Goal: Task Accomplishment & Management: Use online tool/utility

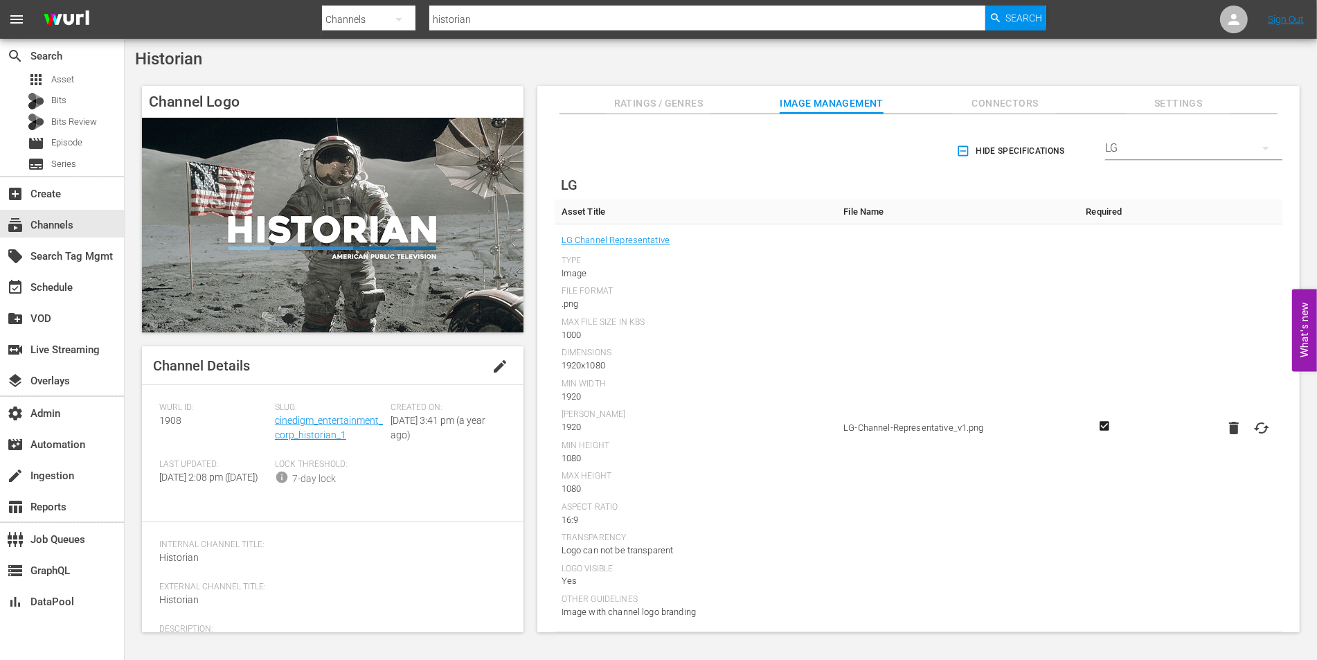
scroll to position [1306, 0]
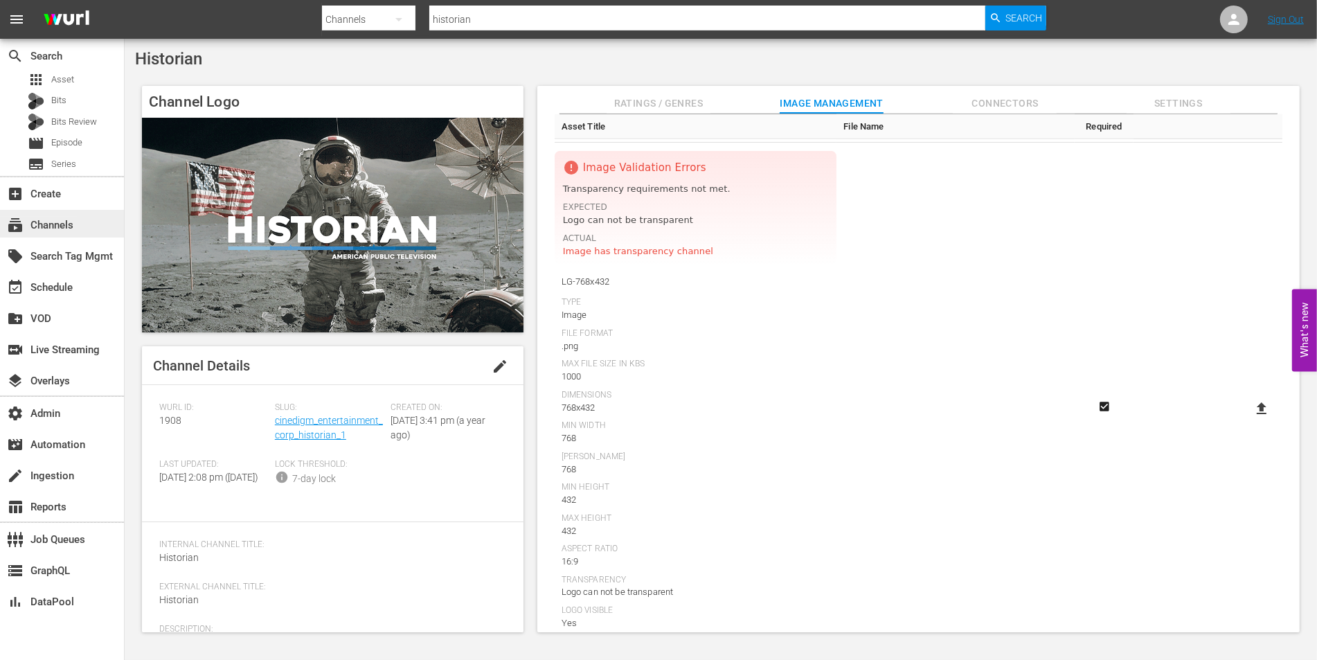
click at [64, 224] on div "subscriptions Channels" at bounding box center [39, 223] width 78 height 12
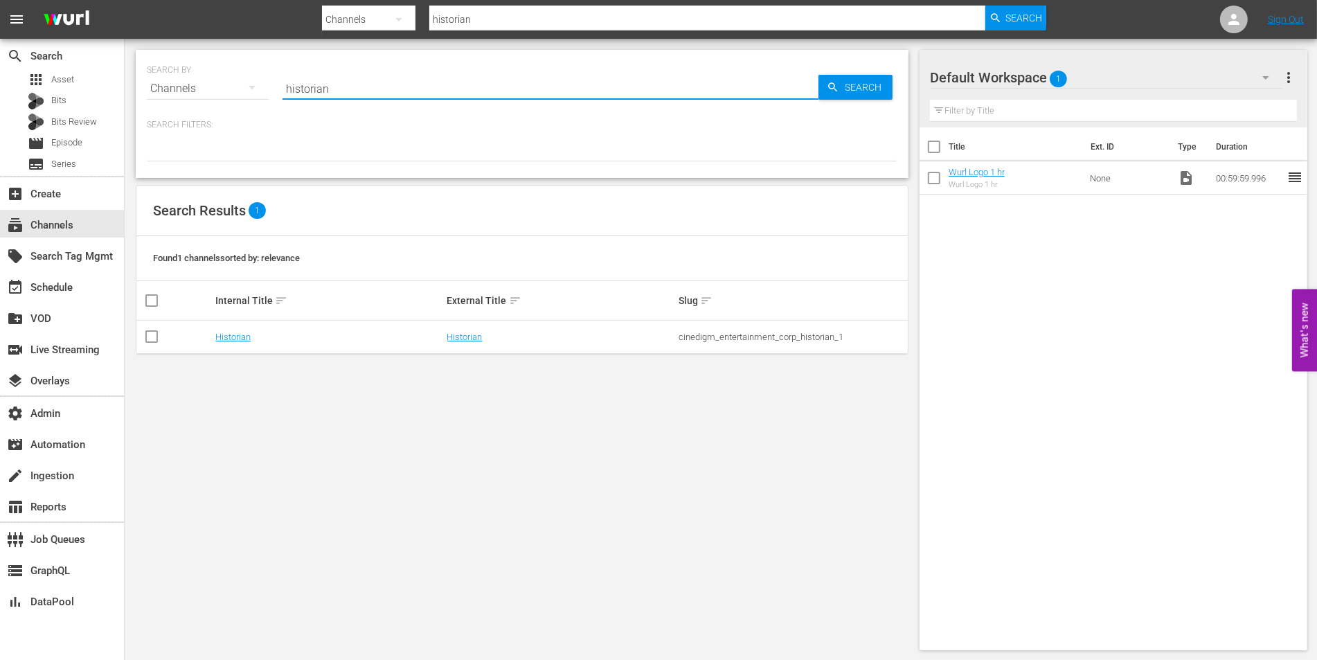
drag, startPoint x: 332, startPoint y: 84, endPoint x: 277, endPoint y: 81, distance: 54.8
click at [277, 82] on div "SEARCH BY Search By Channels Search ID, Title, Description, Keywords, or Catego…" at bounding box center [522, 80] width 750 height 50
type input "qvc2"
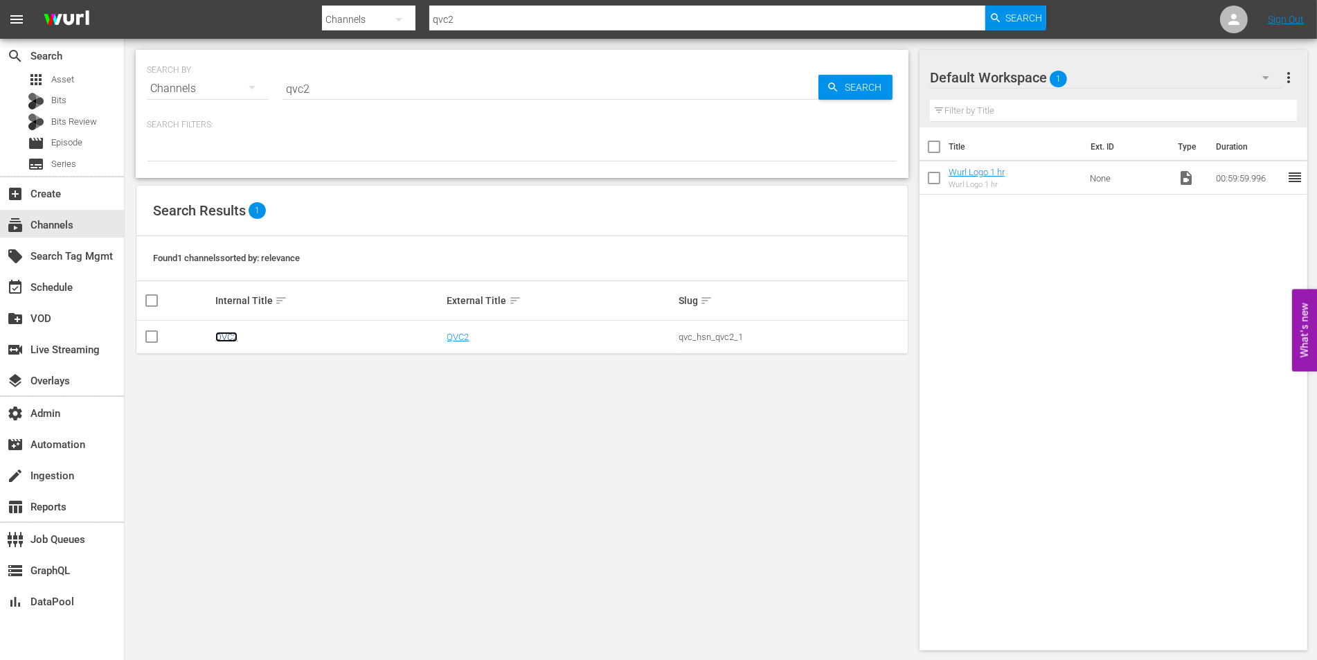
click at [226, 334] on link "QVC2" at bounding box center [226, 337] width 22 height 10
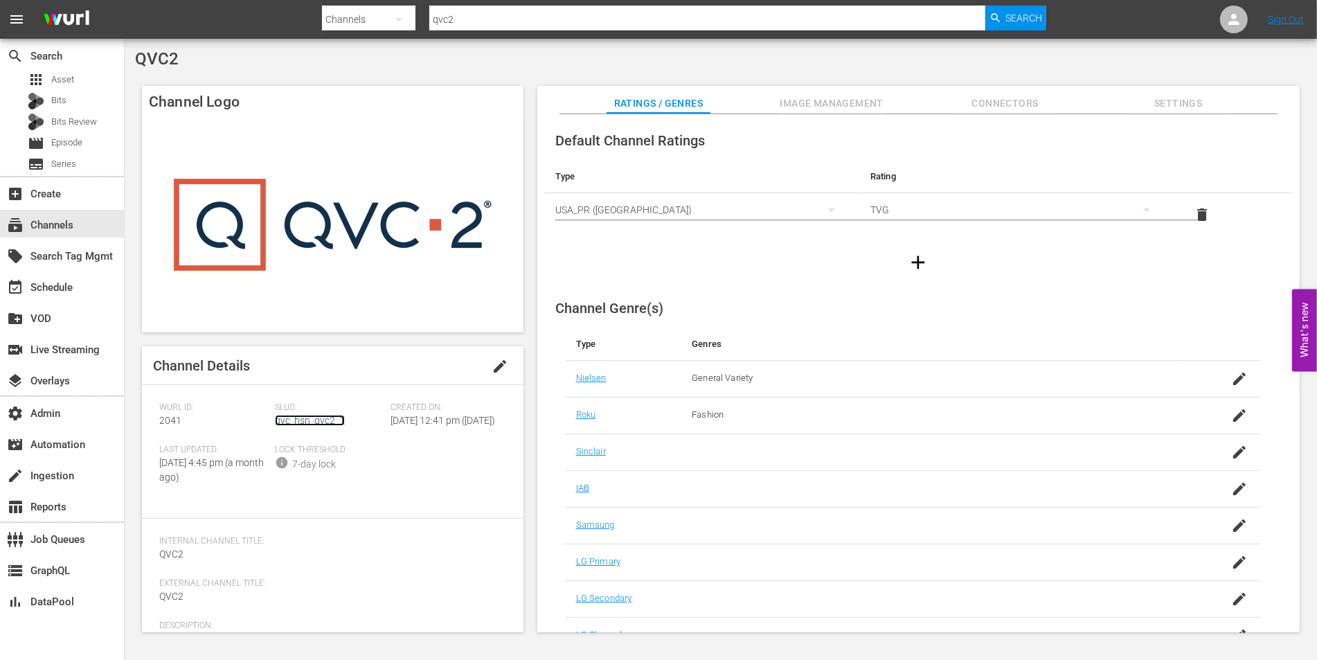
click at [289, 419] on link "qvc_hsn_qvc2_1" at bounding box center [310, 420] width 70 height 11
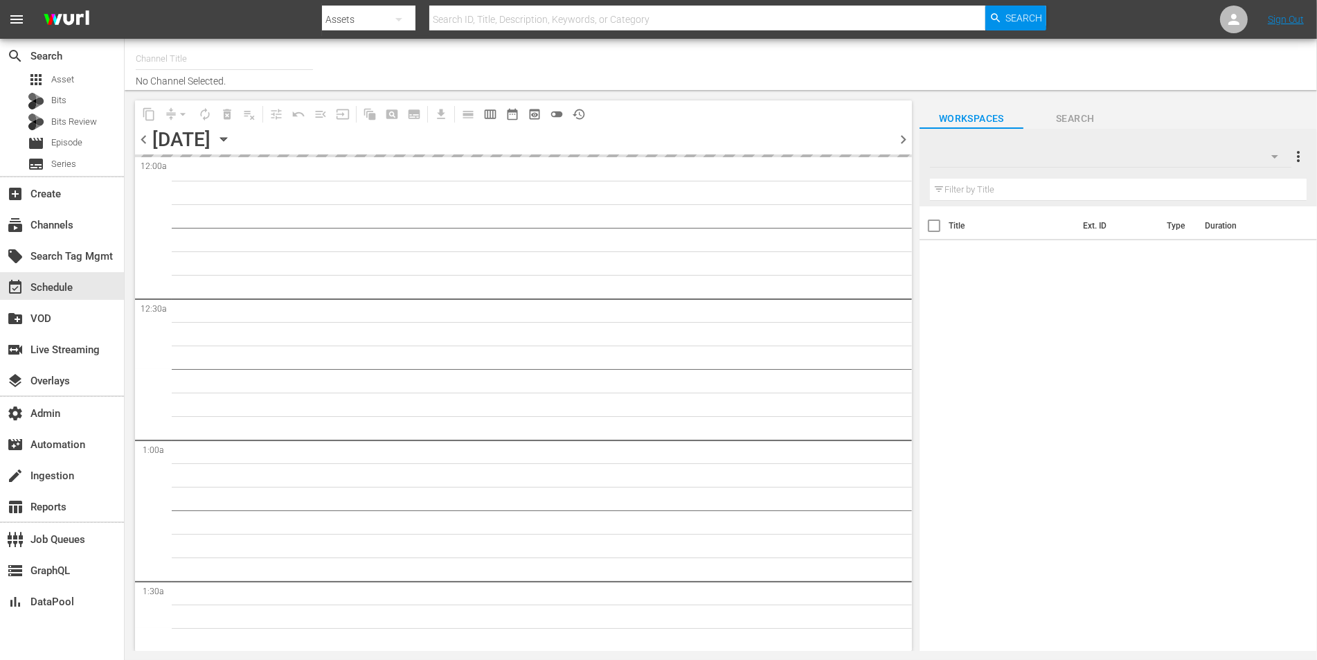
type input "QVC2 (2041)"
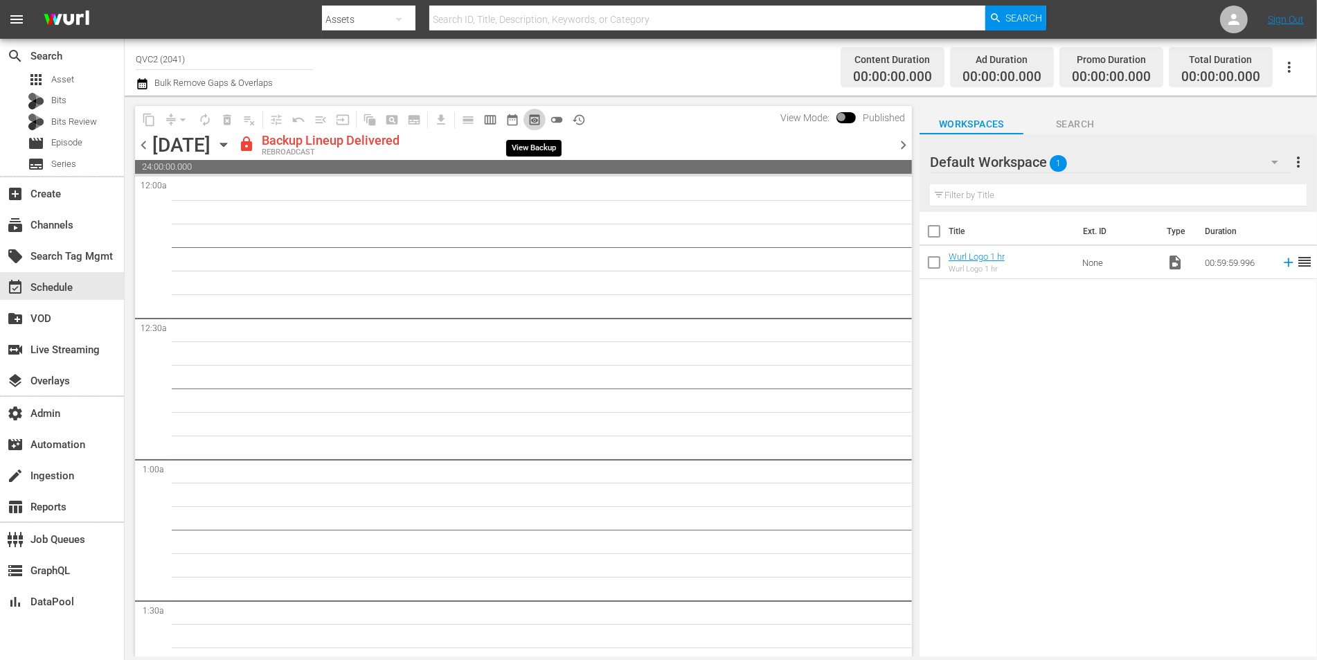
click at [534, 120] on span "preview_outlined" at bounding box center [534, 120] width 14 height 14
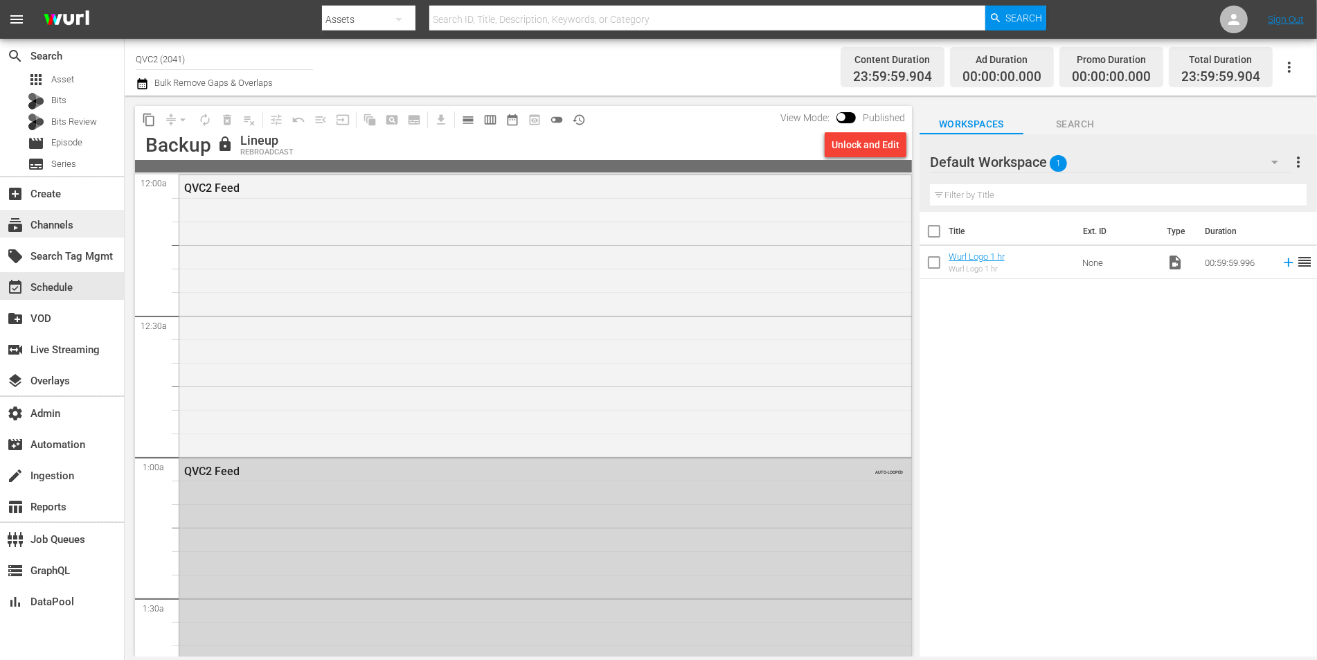
click at [44, 226] on div "subscriptions Channels" at bounding box center [39, 223] width 78 height 12
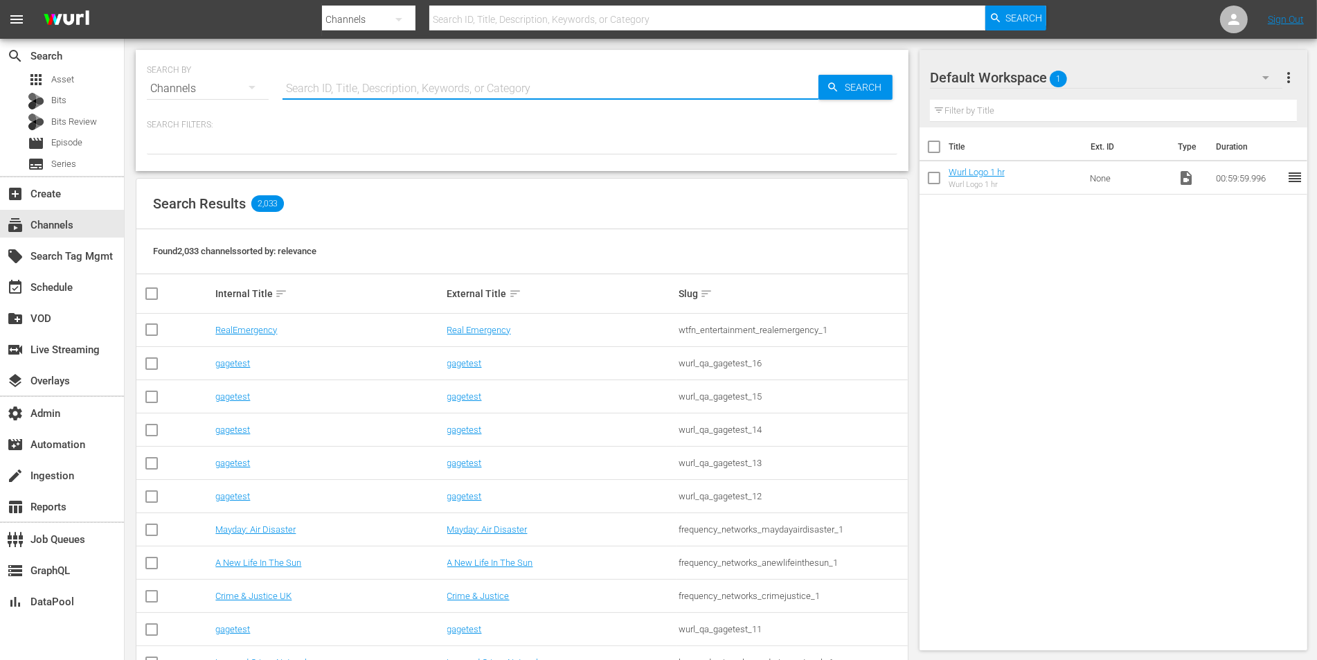
click at [332, 88] on input "text" at bounding box center [550, 88] width 536 height 33
type input "qvc2"
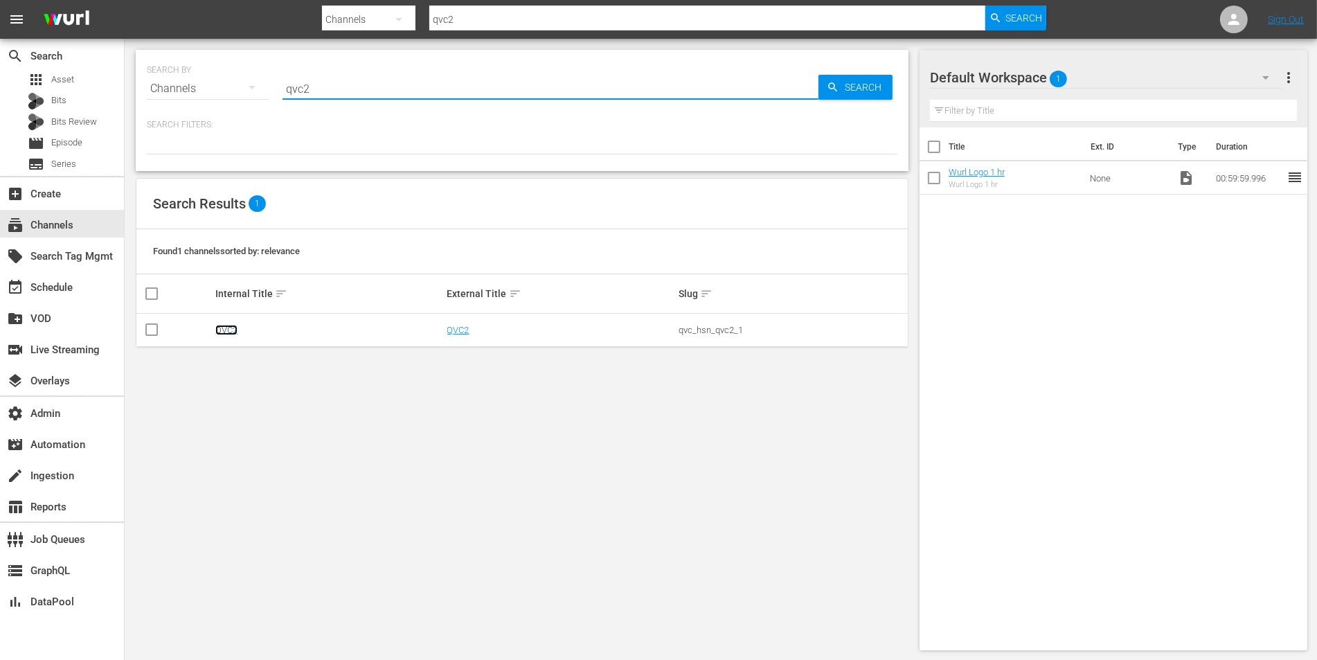
click at [231, 325] on link "QVC2" at bounding box center [226, 330] width 22 height 10
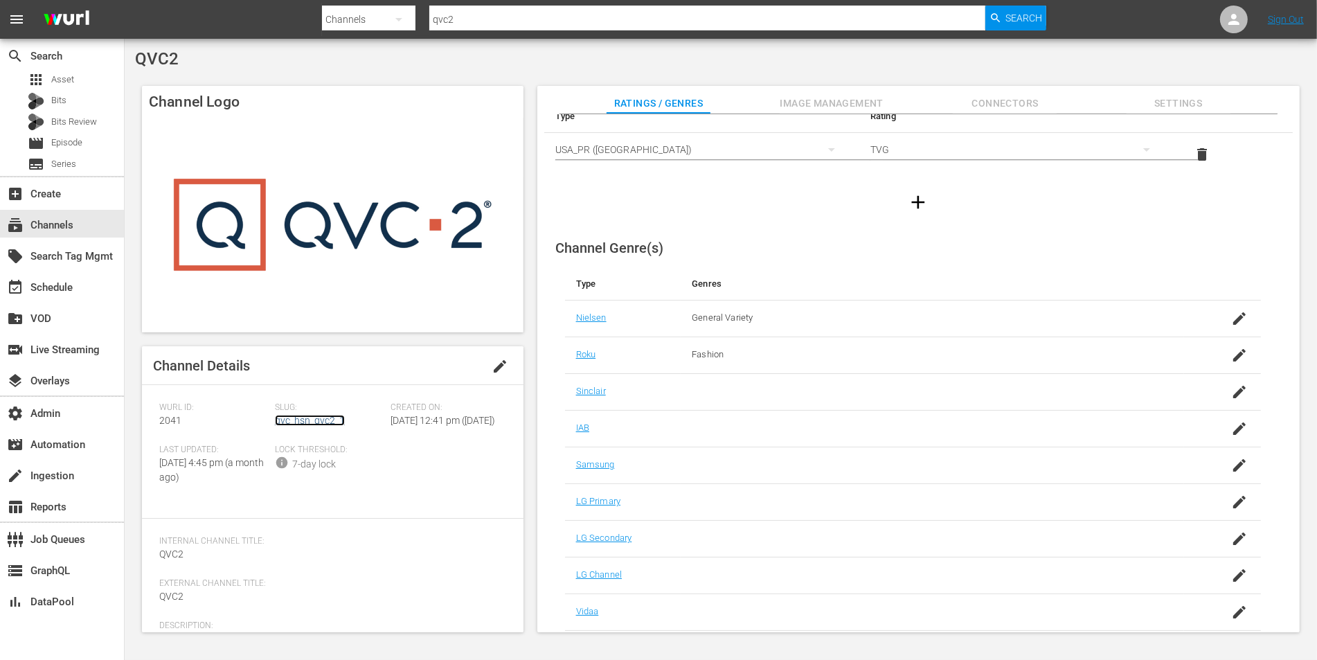
click at [335, 417] on link "qvc_hsn_qvc2_1" at bounding box center [310, 420] width 70 height 11
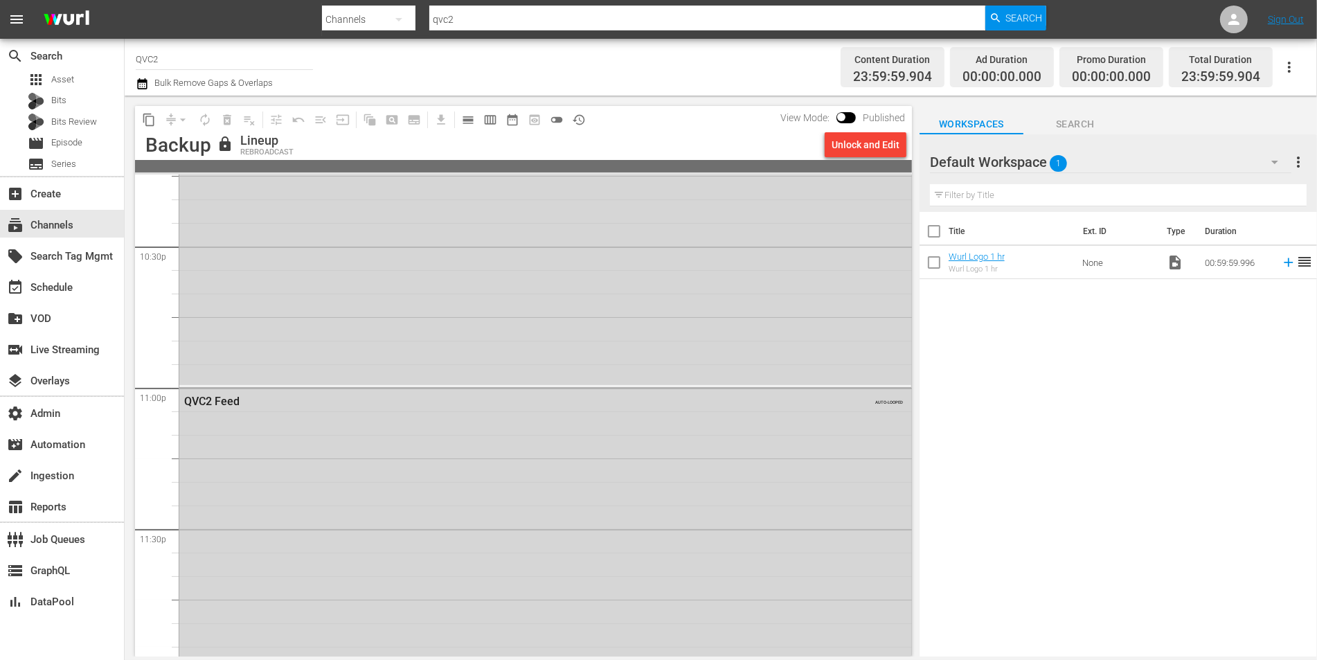
scroll to position [6324, 0]
